Goal: Find specific page/section: Find specific page/section

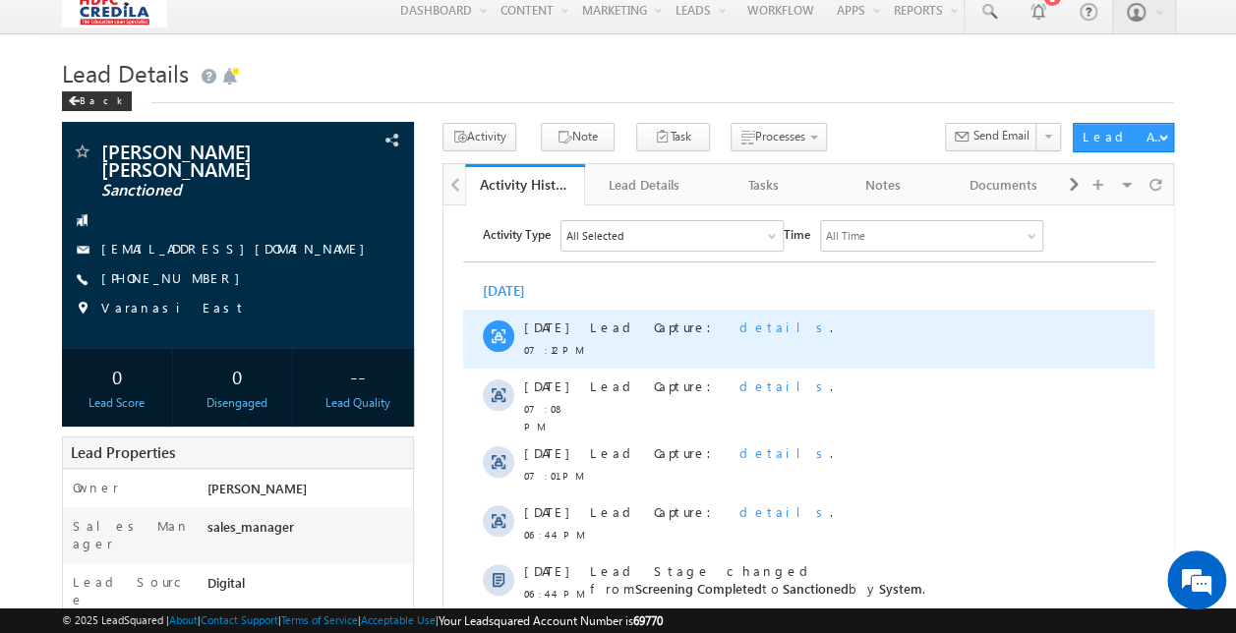
scroll to position [359, 0]
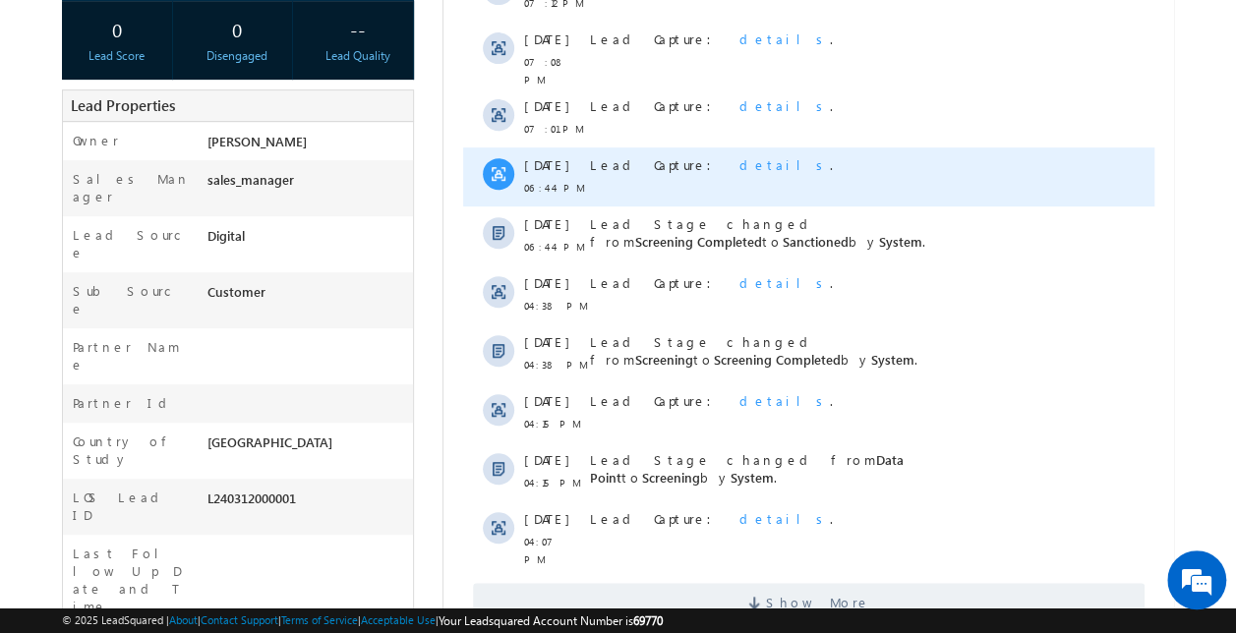
click at [866, 175] on div "Lead Capture: details ." at bounding box center [757, 176] width 336 height 59
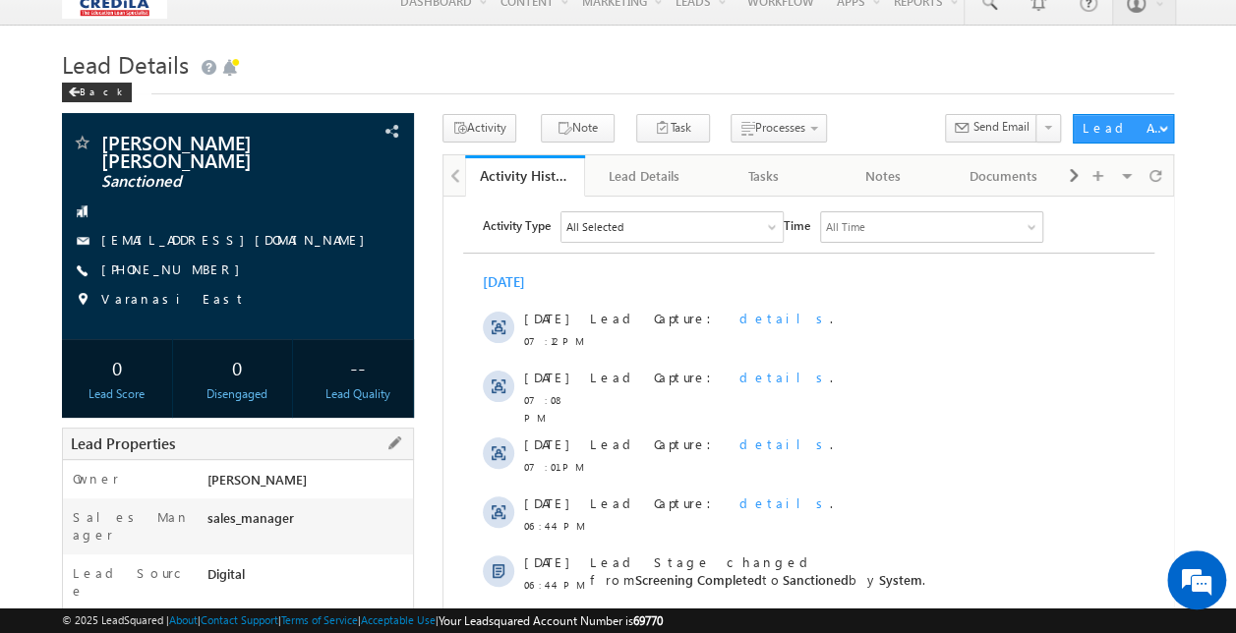
scroll to position [5, 0]
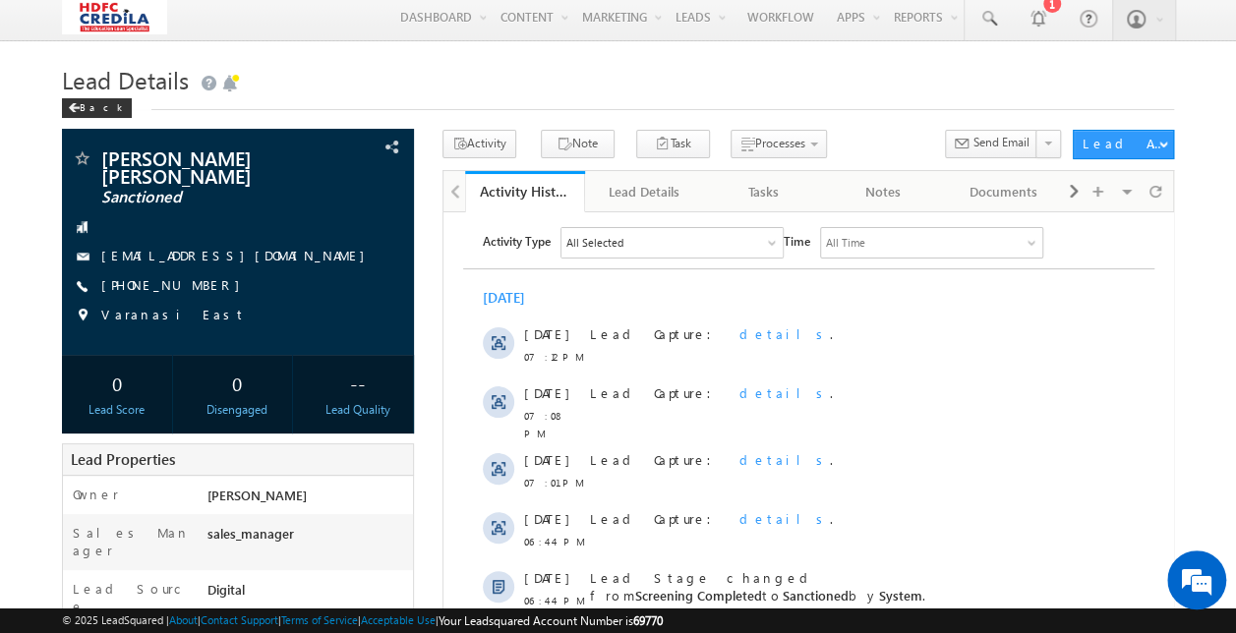
click at [0, 291] on html "Menu [PERSON_NAME] vinay .ryak ala@c redil [DOMAIN_NAME]" at bounding box center [618, 564] width 1236 height 1139
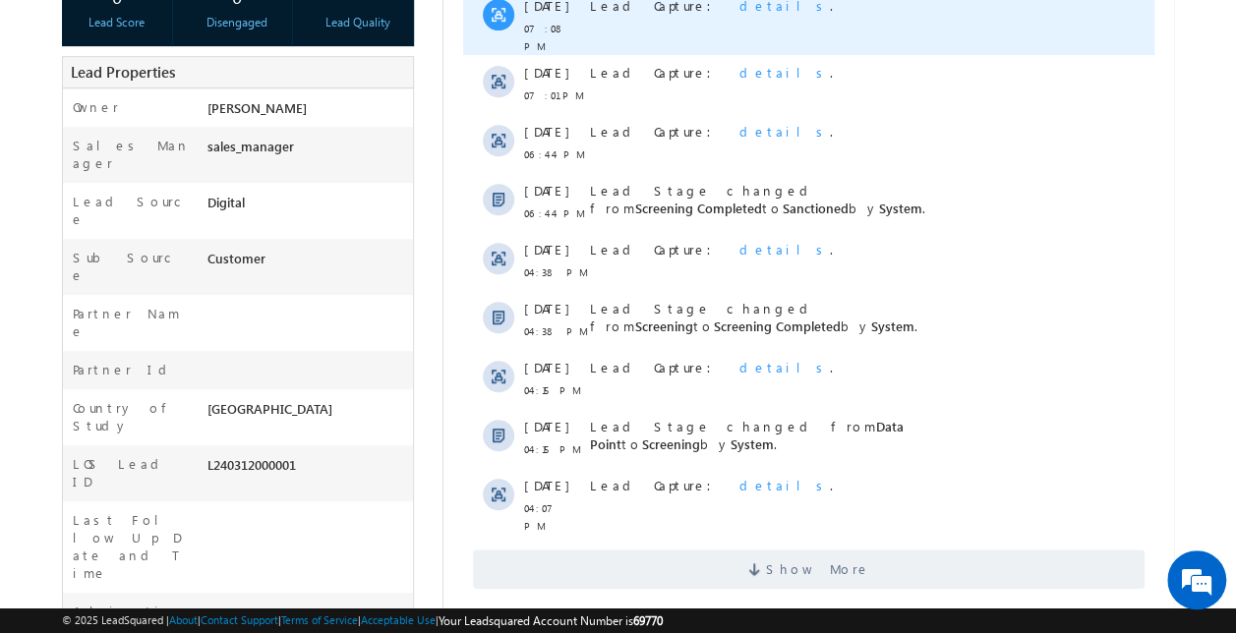
scroll to position [438, 0]
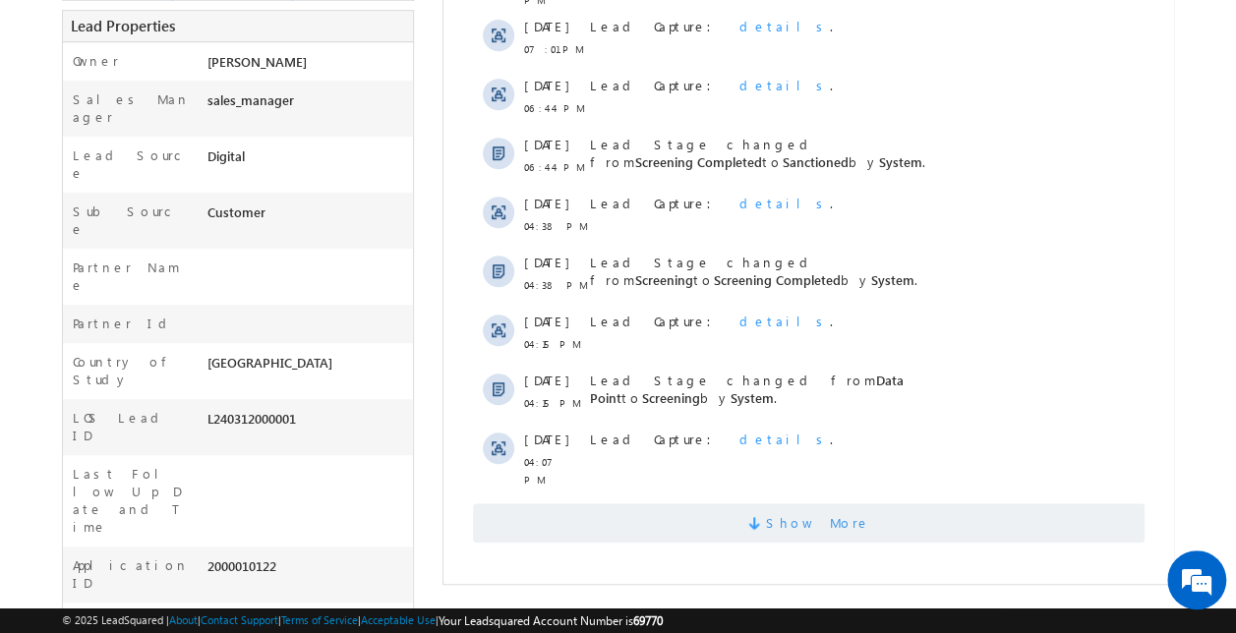
click at [607, 511] on span "Show More" at bounding box center [807, 522] width 671 height 39
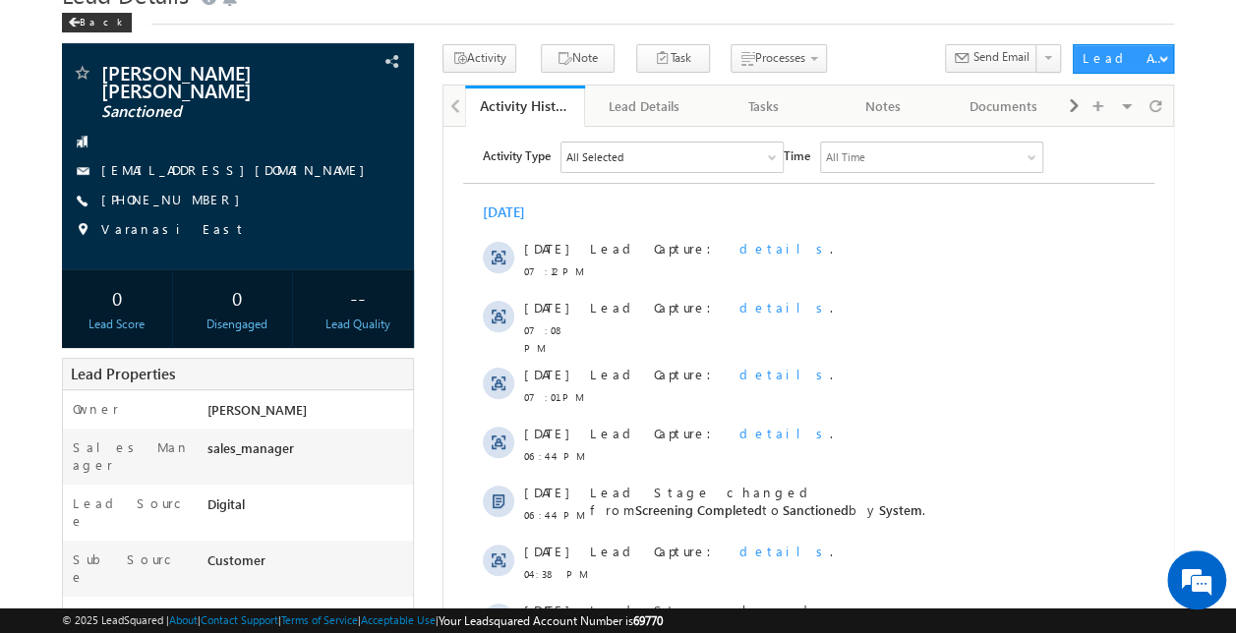
scroll to position [0, 0]
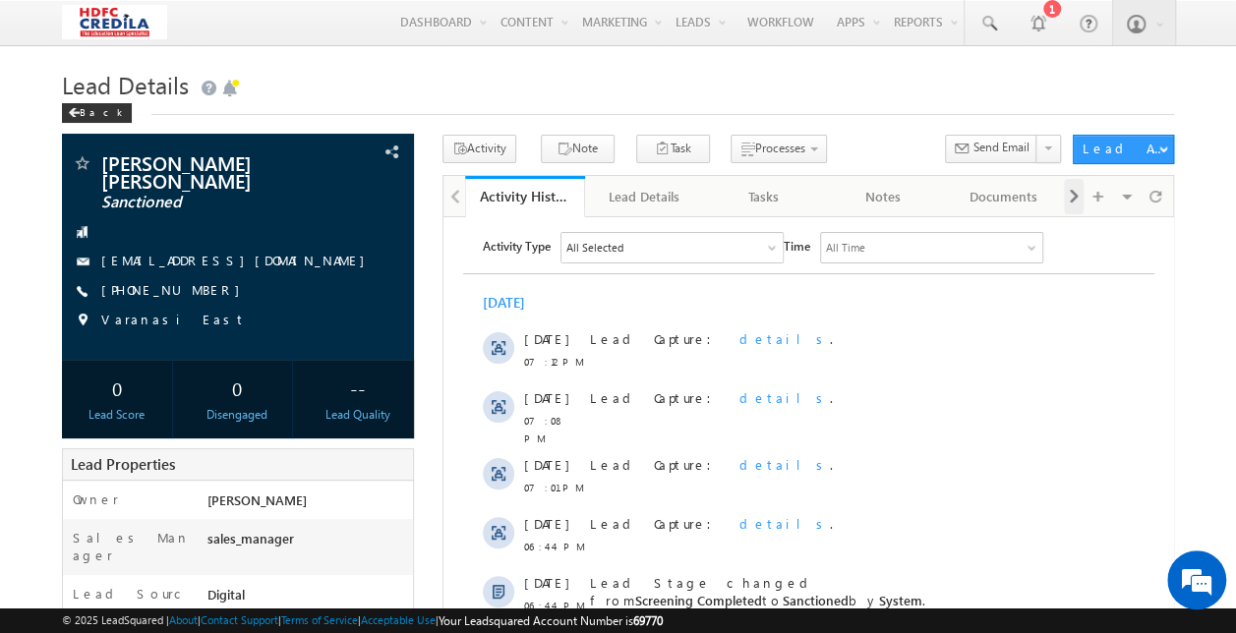
click at [1072, 199] on span at bounding box center [1074, 196] width 12 height 35
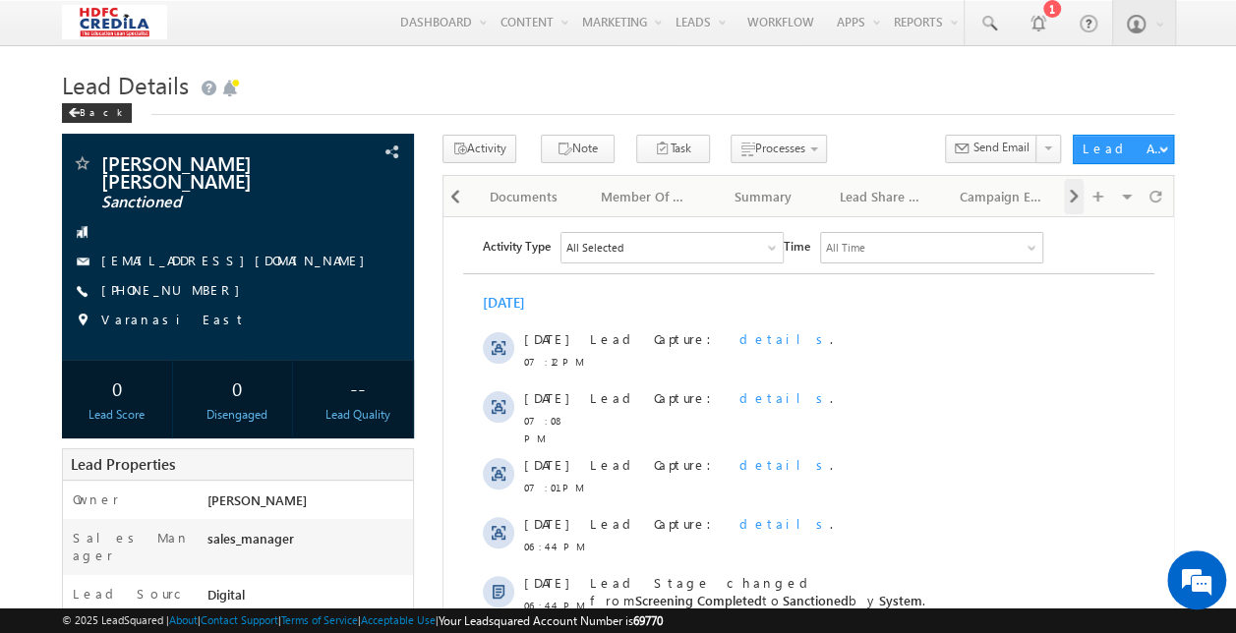
click at [1072, 199] on div "Visible Tabs Activity History Default Lead Details Default Tasks Default Notes …" at bounding box center [1117, 195] width 106 height 38
click at [460, 200] on div at bounding box center [455, 196] width 20 height 35
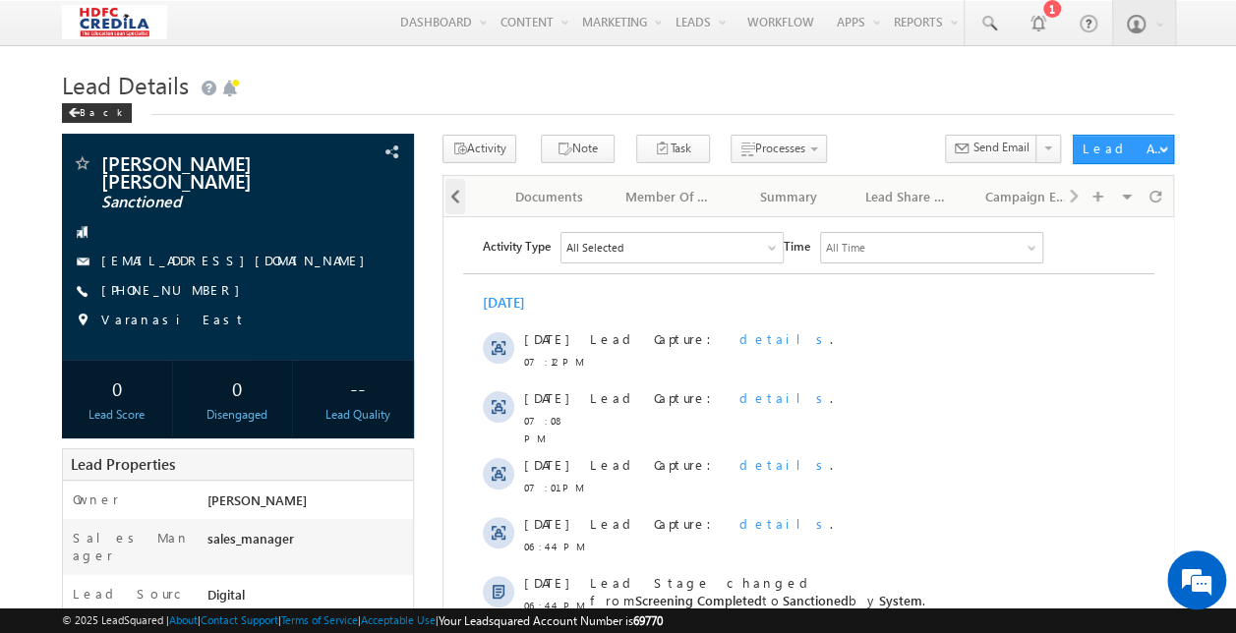
click at [460, 200] on div at bounding box center [455, 196] width 20 height 35
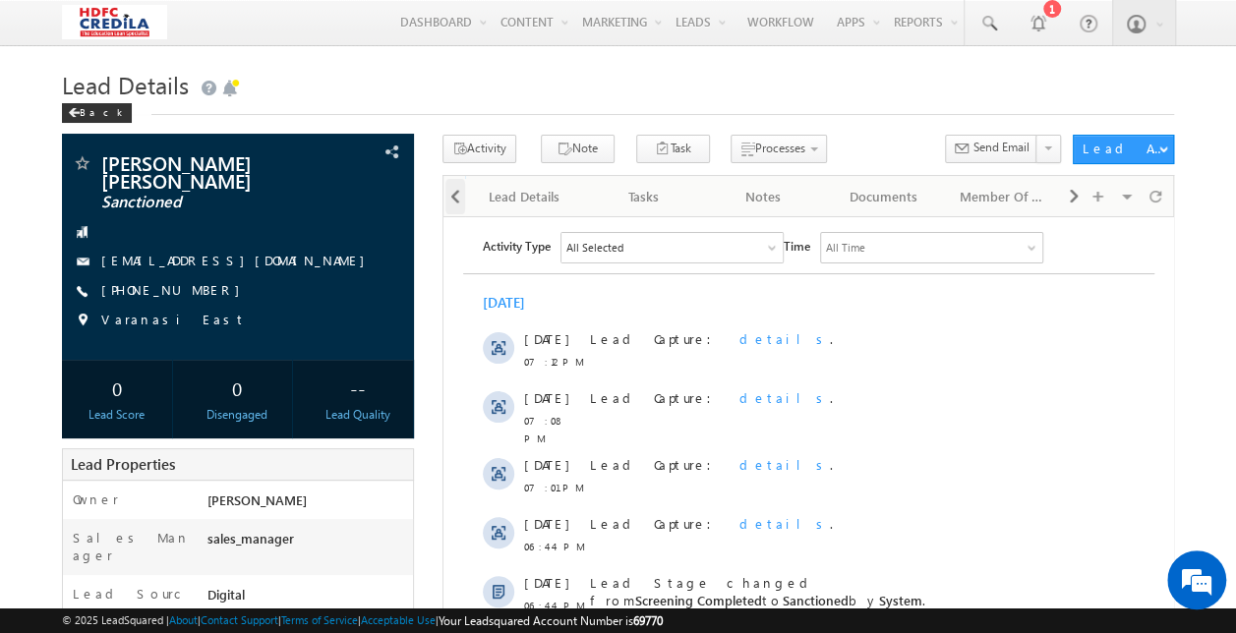
click at [460, 200] on div at bounding box center [455, 196] width 20 height 35
click at [460, 200] on div at bounding box center [454, 195] width 22 height 38
click at [633, 213] on link "Lead Details" at bounding box center [645, 196] width 120 height 41
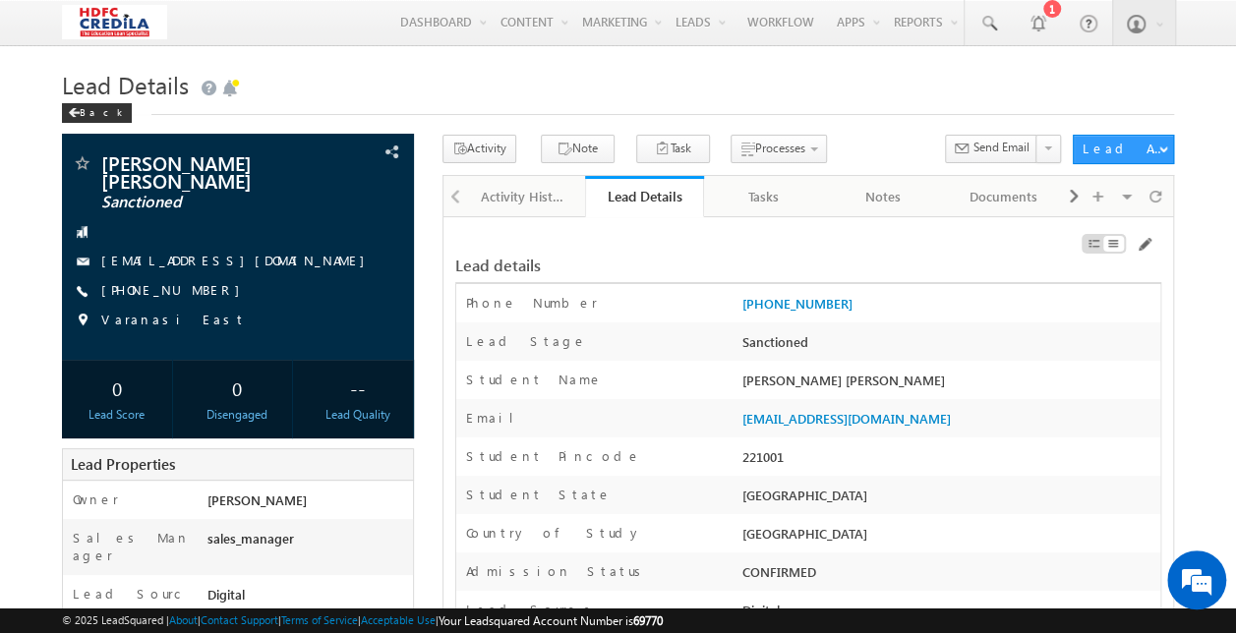
scroll to position [1189, 0]
